Goal: Information Seeking & Learning: Learn about a topic

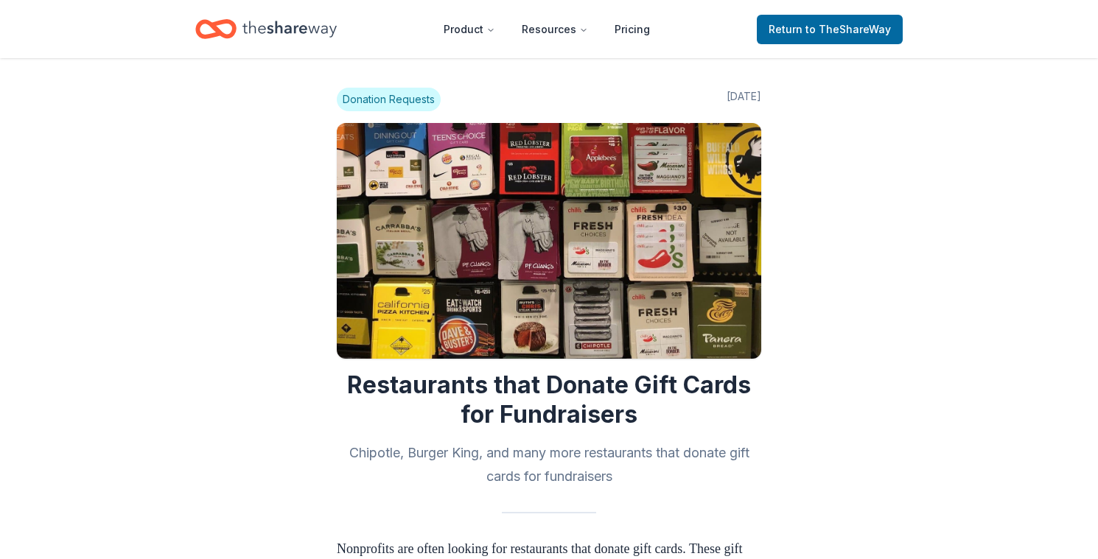
scroll to position [516, 0]
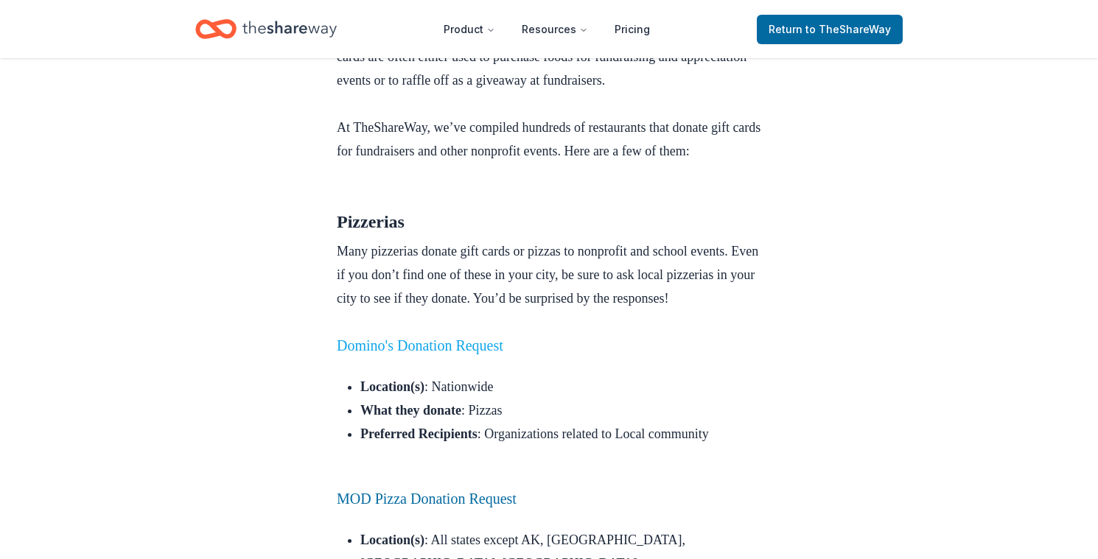
click at [477, 354] on link "Domino's Donation Request" at bounding box center [420, 345] width 167 height 16
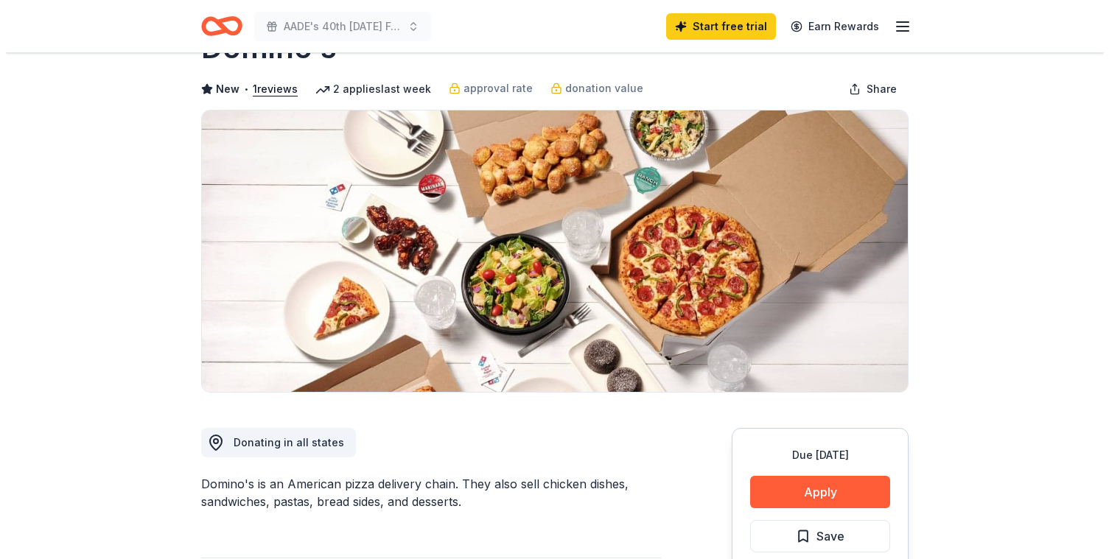
scroll to position [221, 0]
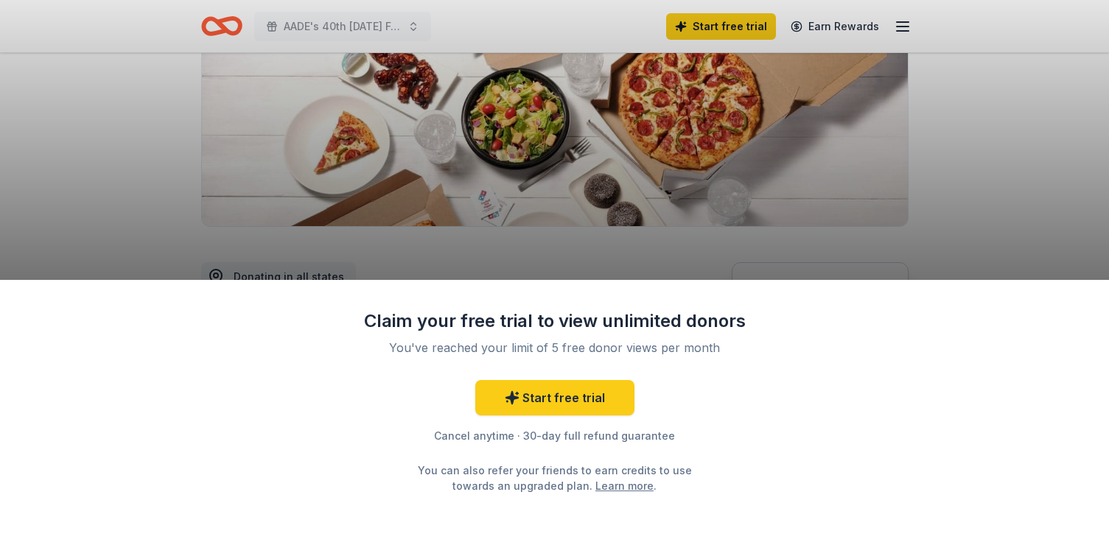
click at [1029, 200] on div "Claim your free trial to view unlimited donors You've reached your limit of 5 f…" at bounding box center [554, 279] width 1109 height 559
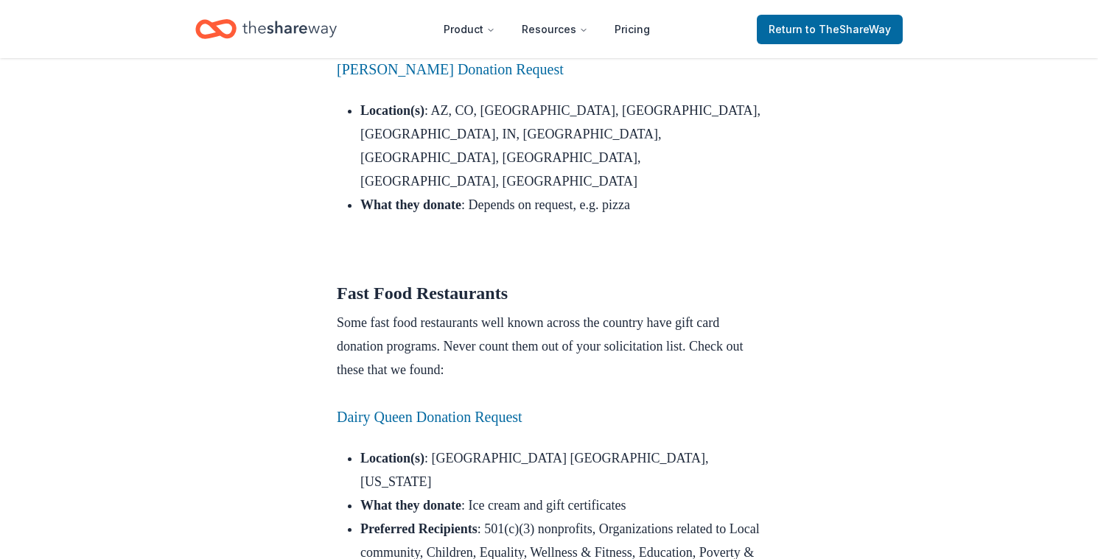
scroll to position [1400, 0]
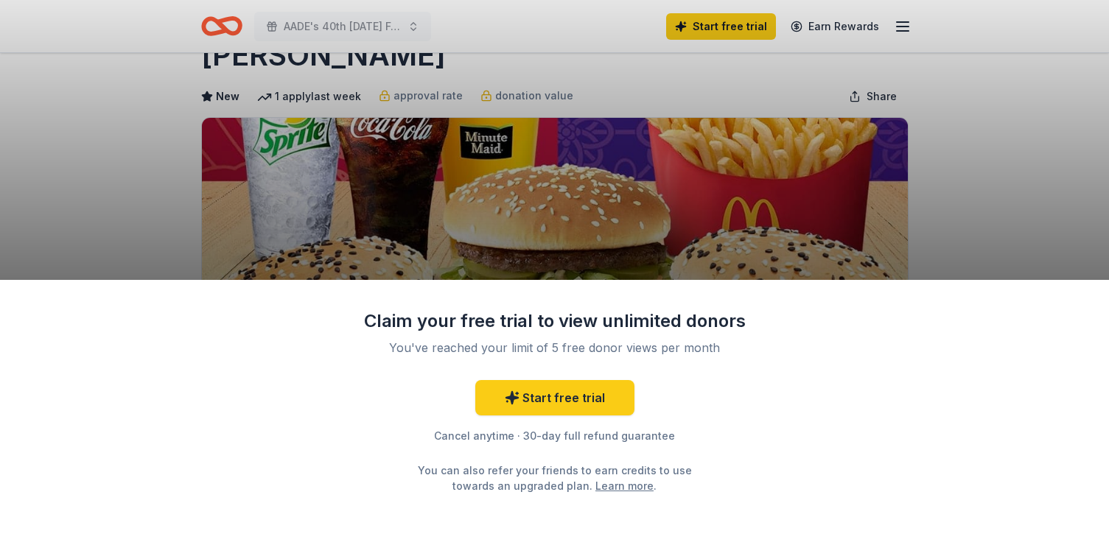
scroll to position [74, 0]
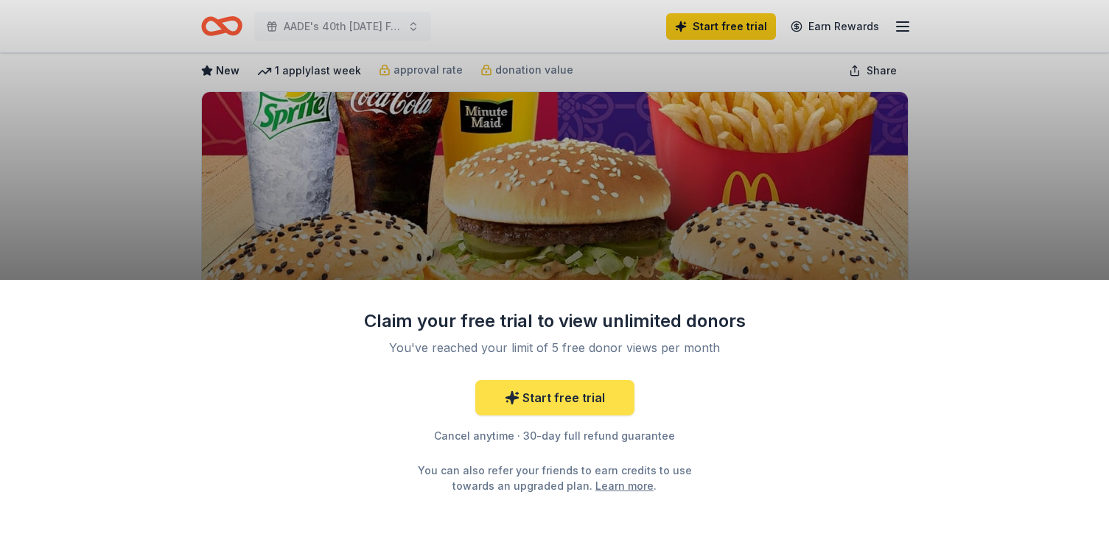
click at [550, 396] on link "Start free trial" at bounding box center [554, 397] width 159 height 35
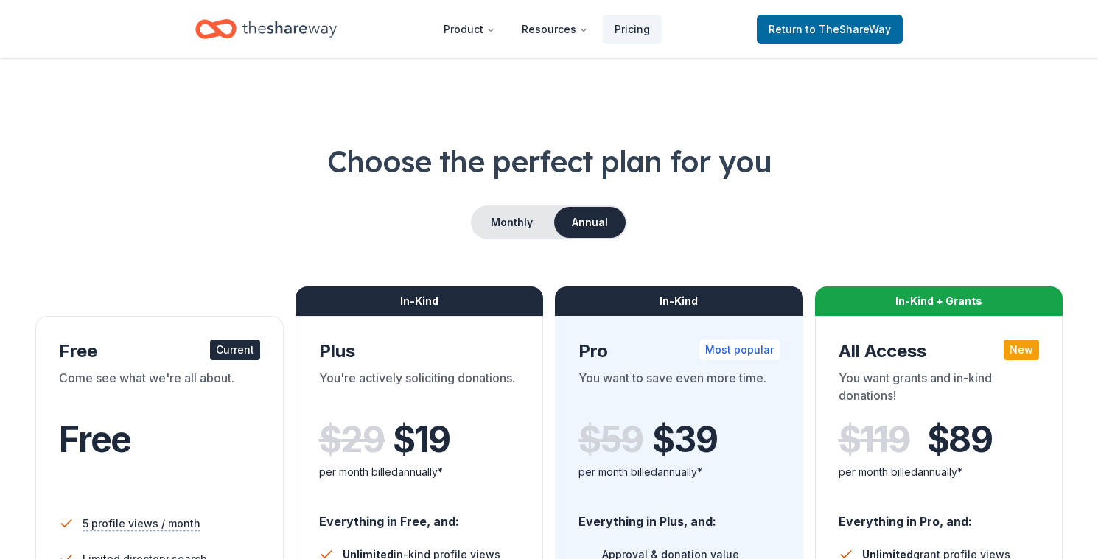
click at [195, 459] on div "Free" at bounding box center [159, 439] width 201 height 41
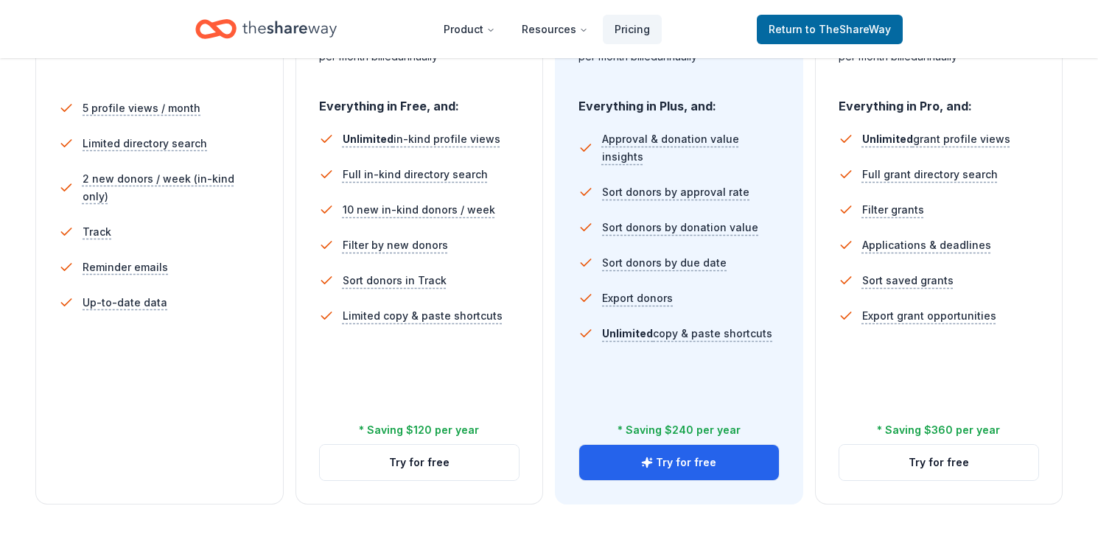
scroll to position [442, 0]
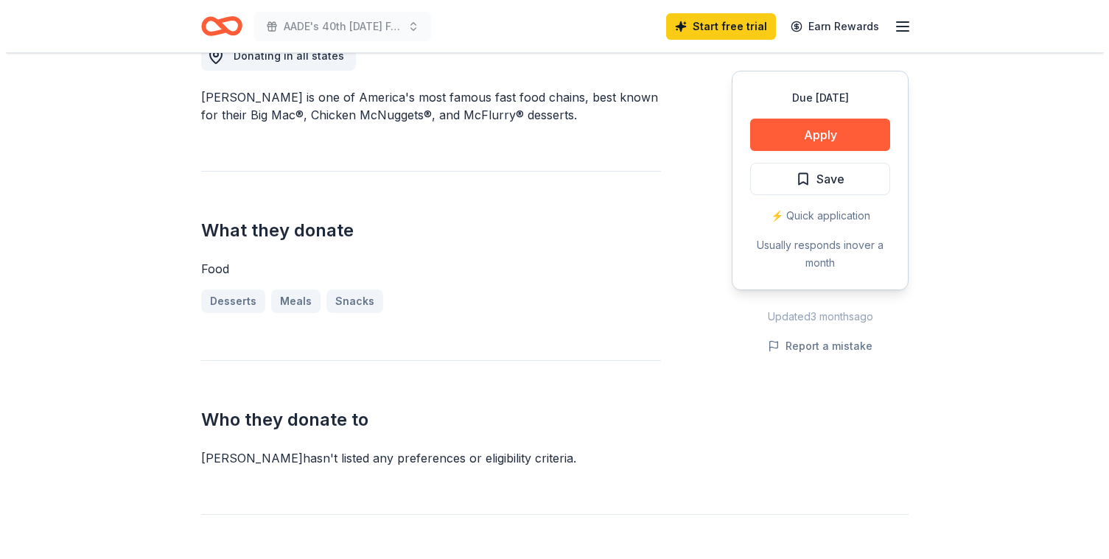
scroll to position [74, 0]
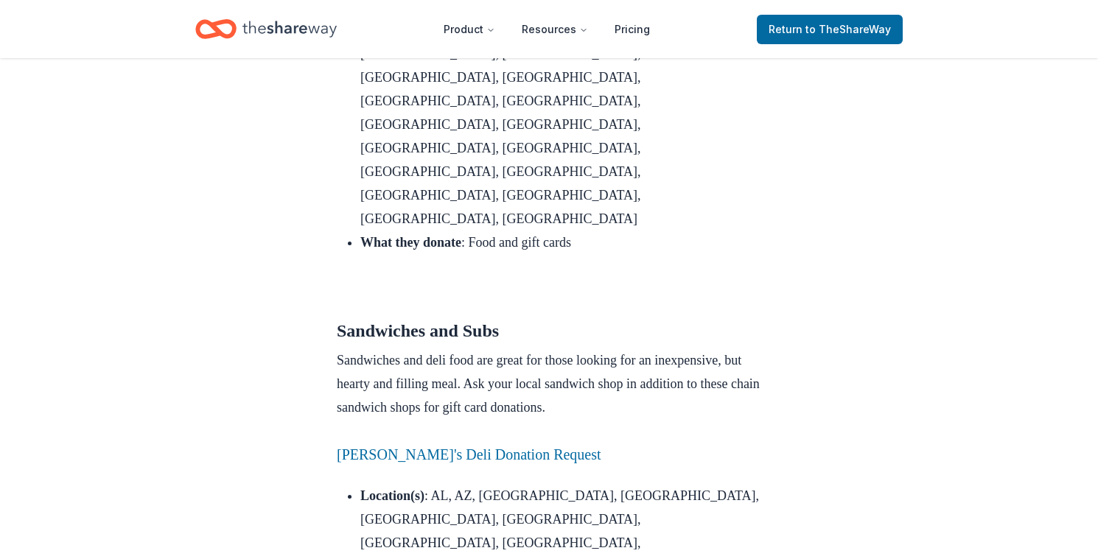
scroll to position [2210, 0]
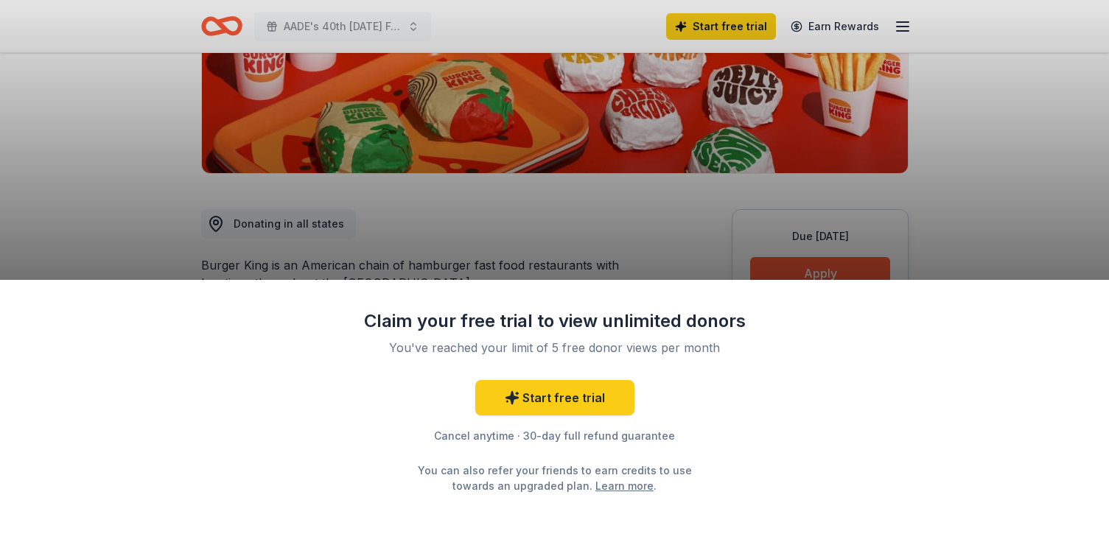
scroll to position [295, 0]
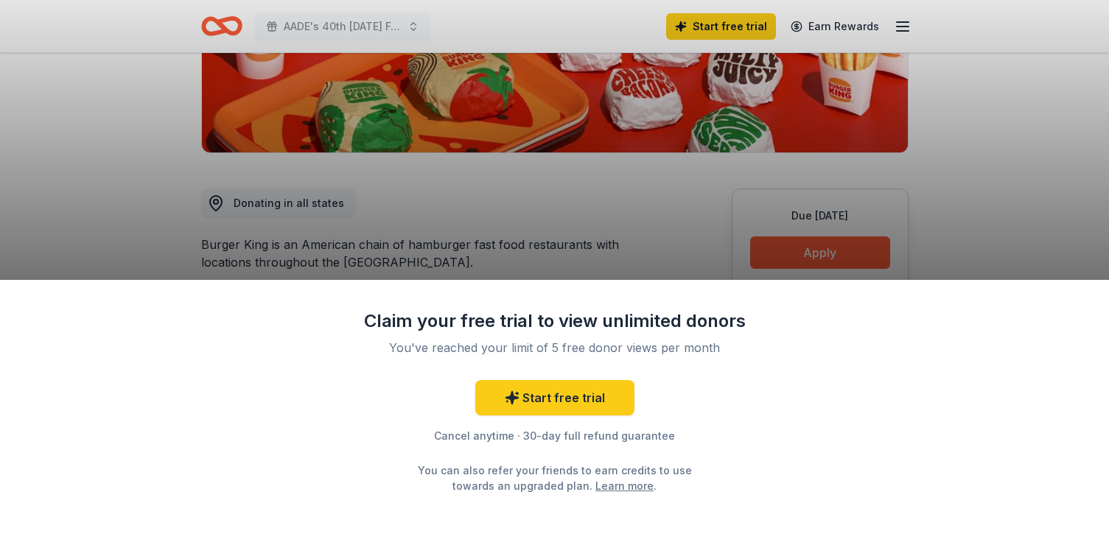
click at [803, 245] on div "Claim your free trial to view unlimited donors You've reached your limit of 5 f…" at bounding box center [554, 279] width 1109 height 559
